Goal: Use online tool/utility: Use online tool/utility

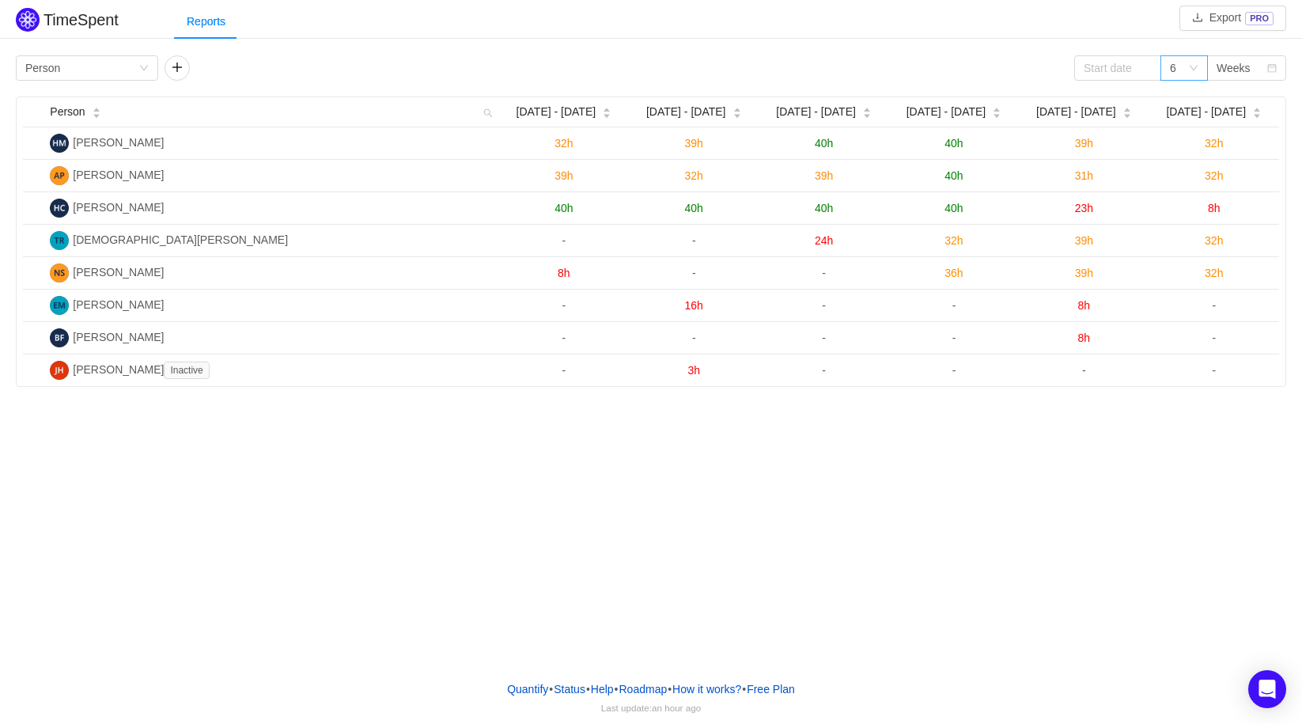
click at [1185, 70] on div "6" at bounding box center [1179, 68] width 18 height 24
click at [1175, 95] on li "3" at bounding box center [1183, 99] width 47 height 25
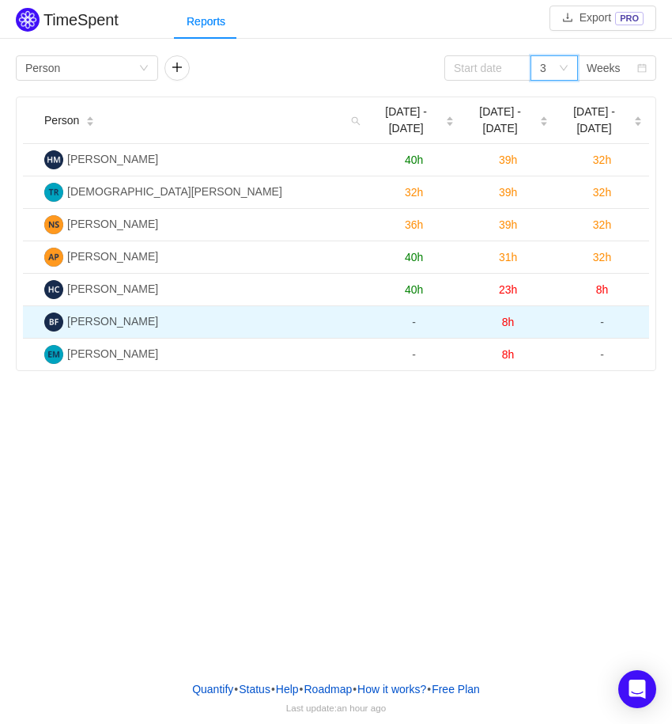
click at [505, 325] on span "8h" at bounding box center [508, 322] width 13 height 13
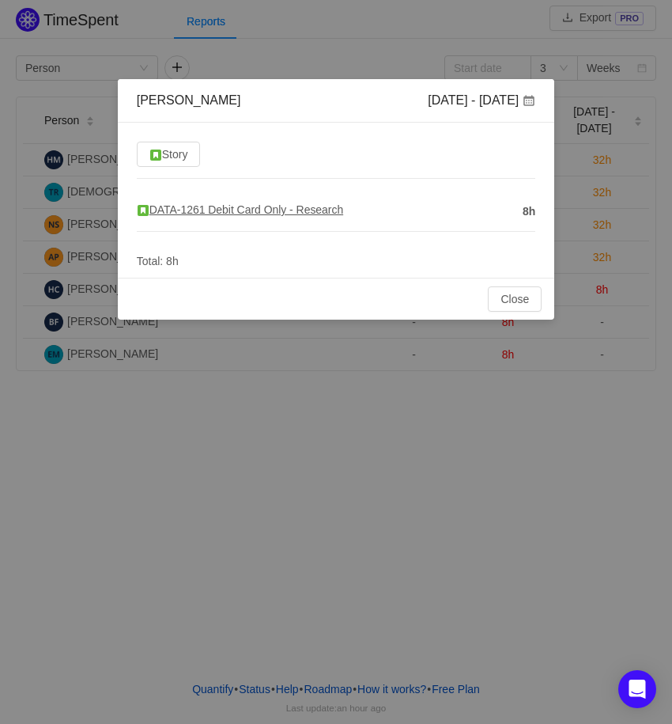
click at [305, 215] on span "DATA-1261 Debit Card Only - Research" at bounding box center [240, 209] width 206 height 13
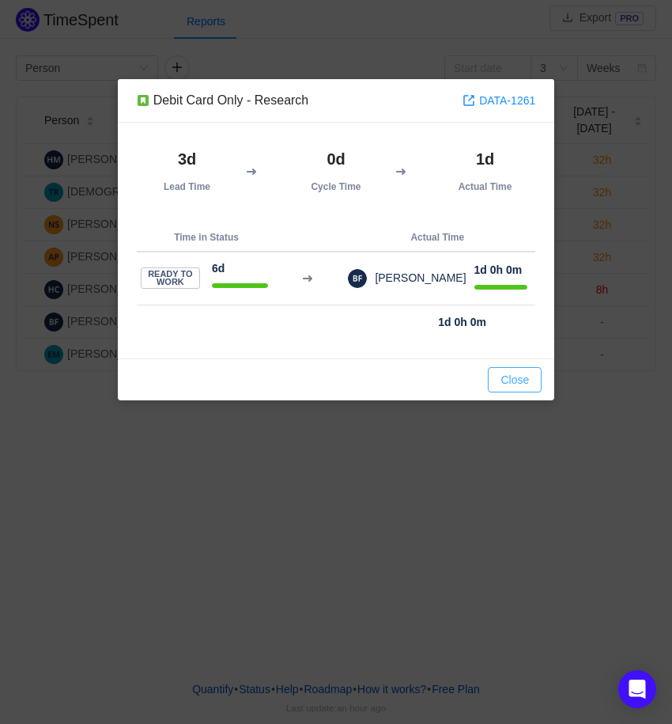
click at [516, 381] on button "Close" at bounding box center [515, 379] width 54 height 25
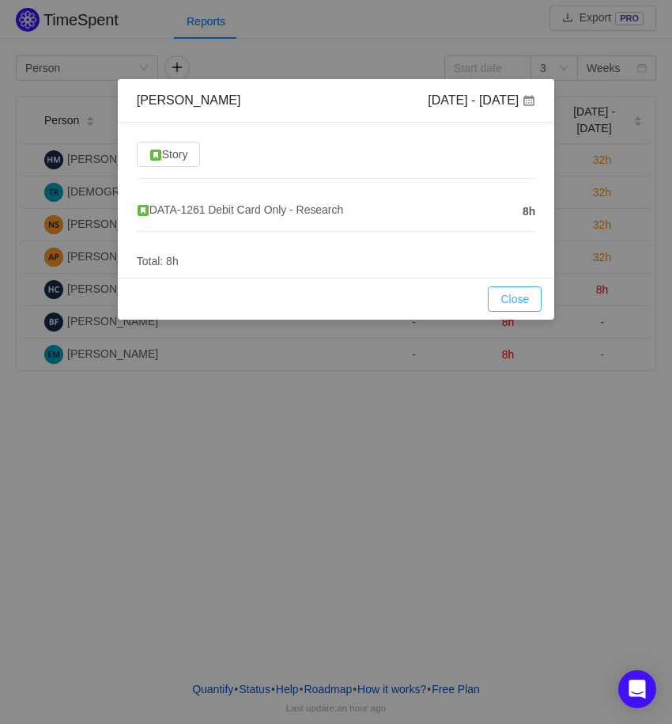
click at [531, 289] on button "Close" at bounding box center [515, 298] width 54 height 25
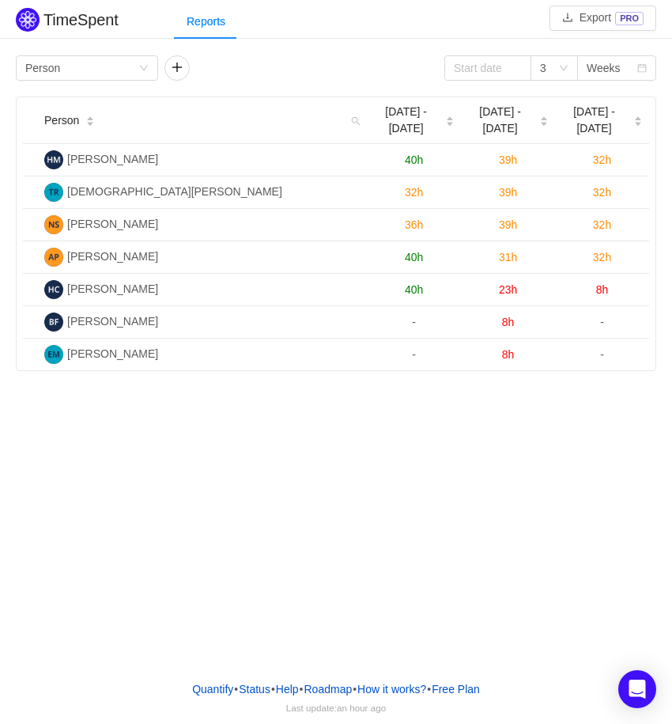
click at [208, 475] on div "TimeSpent Export PRO Reports Group by Person 3 Weeks Person Sep 15 - 21 Sep 22 …" at bounding box center [336, 334] width 672 height 668
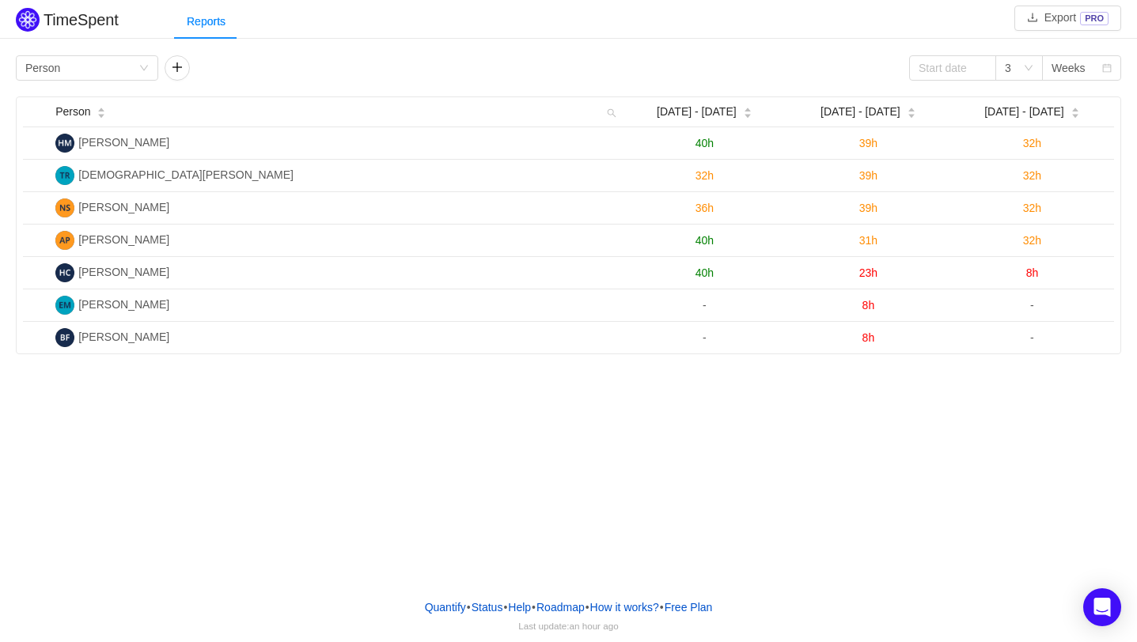
click at [672, 384] on div "TimeSpent Export PRO Reports Group by Person 3 Weeks Person Sep [DATE] - [DATE]…" at bounding box center [568, 293] width 1137 height 586
click at [94, 78] on div "Group by Person" at bounding box center [81, 68] width 113 height 24
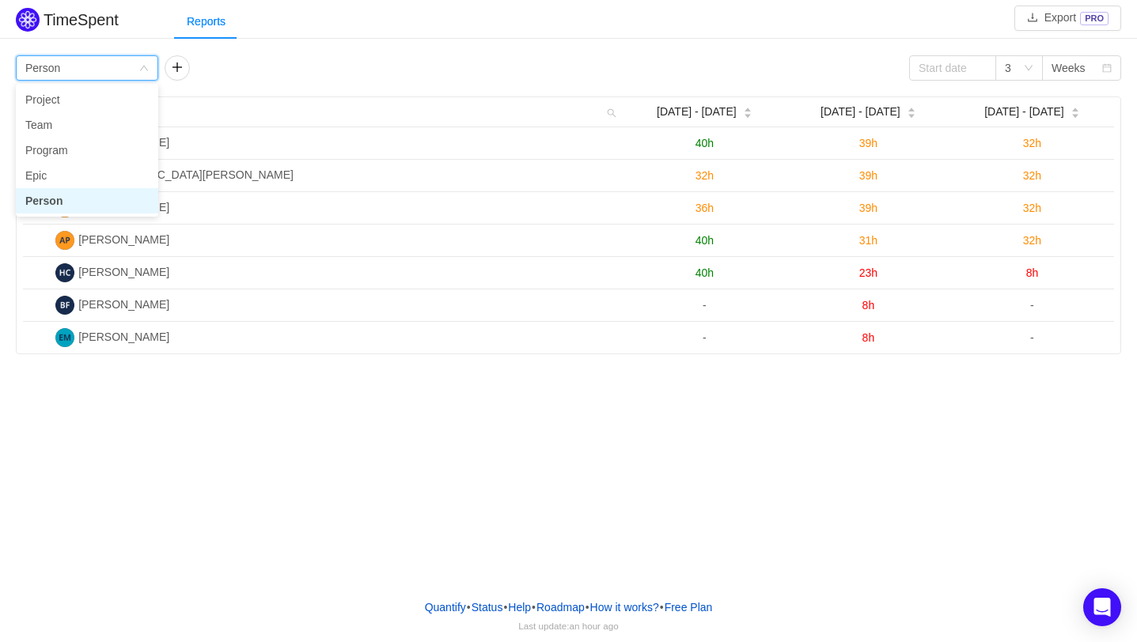
click at [94, 78] on div "Group by Person" at bounding box center [81, 68] width 113 height 24
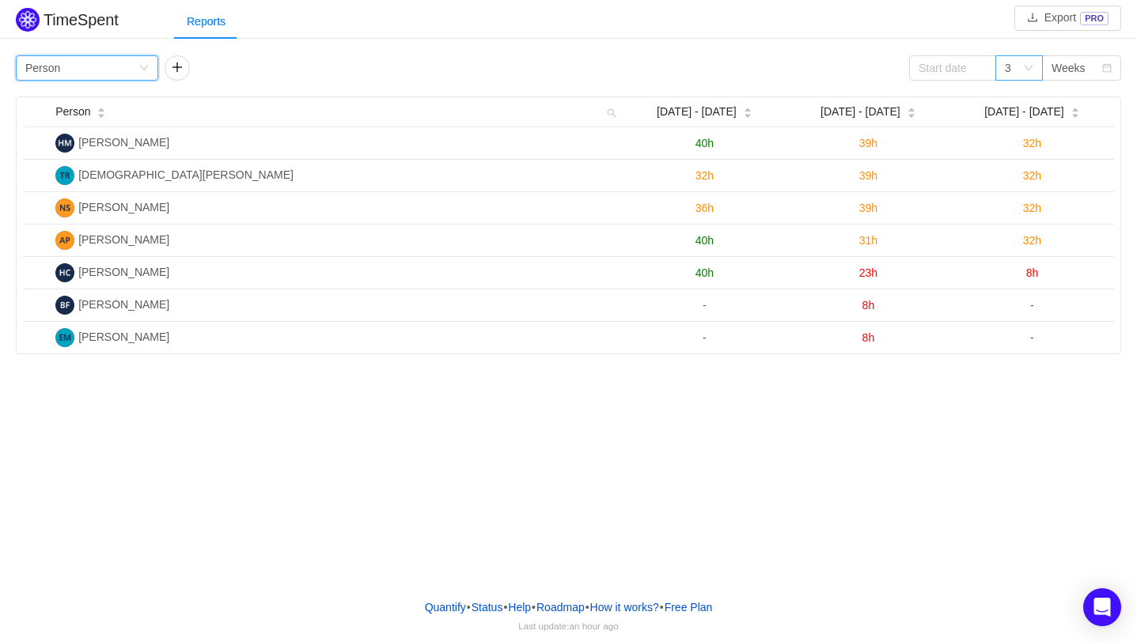
click at [1020, 64] on div "3" at bounding box center [1014, 68] width 18 height 24
